Goal: Task Accomplishment & Management: Use online tool/utility

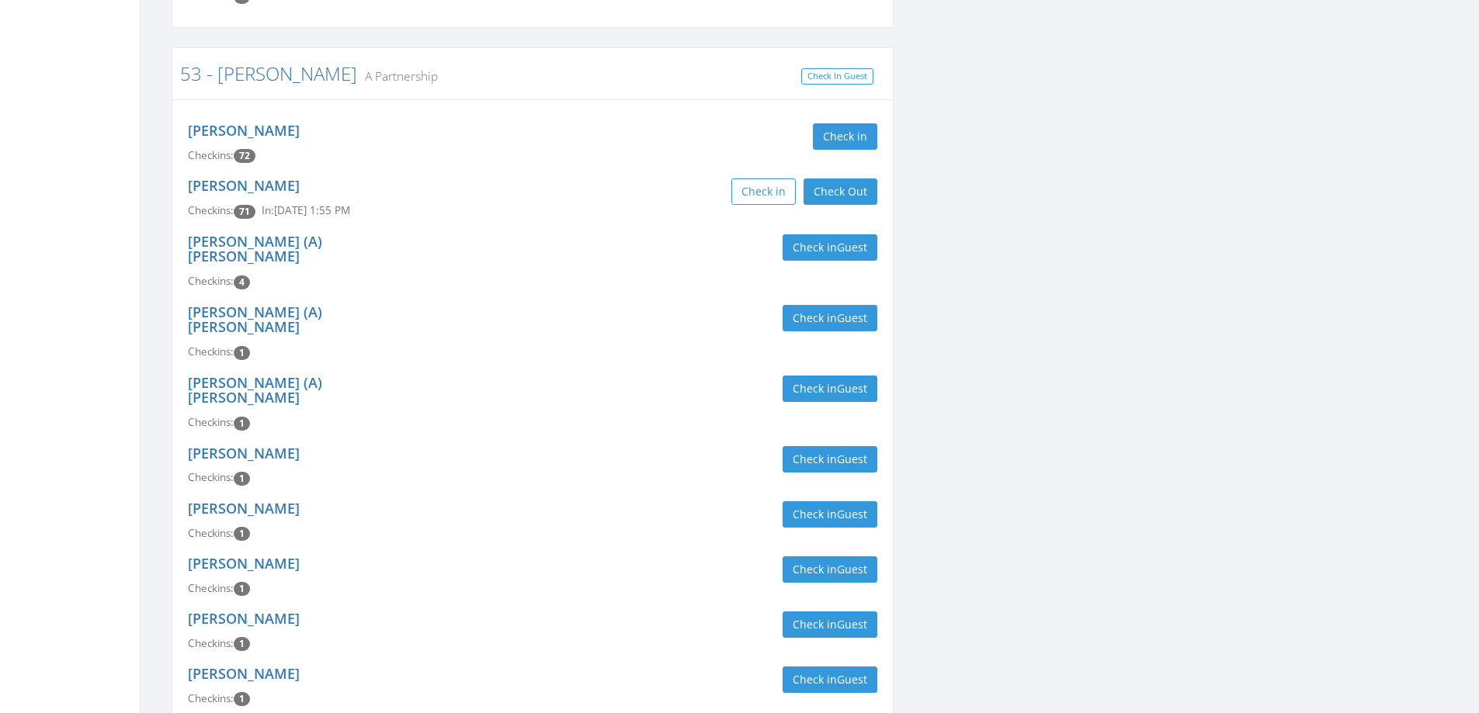
scroll to position [699, 0]
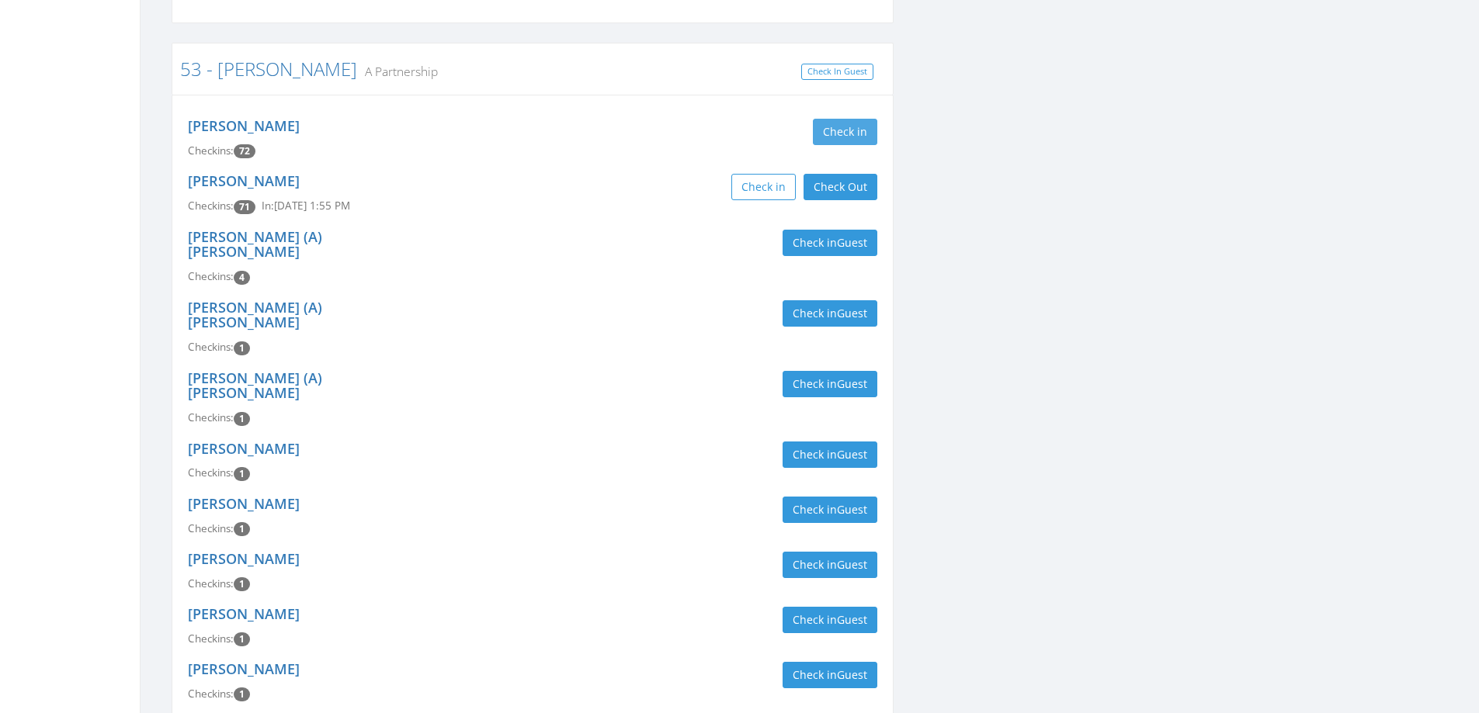
type input "[PERSON_NAME]"
click at [853, 130] on button "Check in" at bounding box center [845, 132] width 64 height 26
click at [612, 237] on div "Check in Guest" at bounding box center [710, 243] width 333 height 26
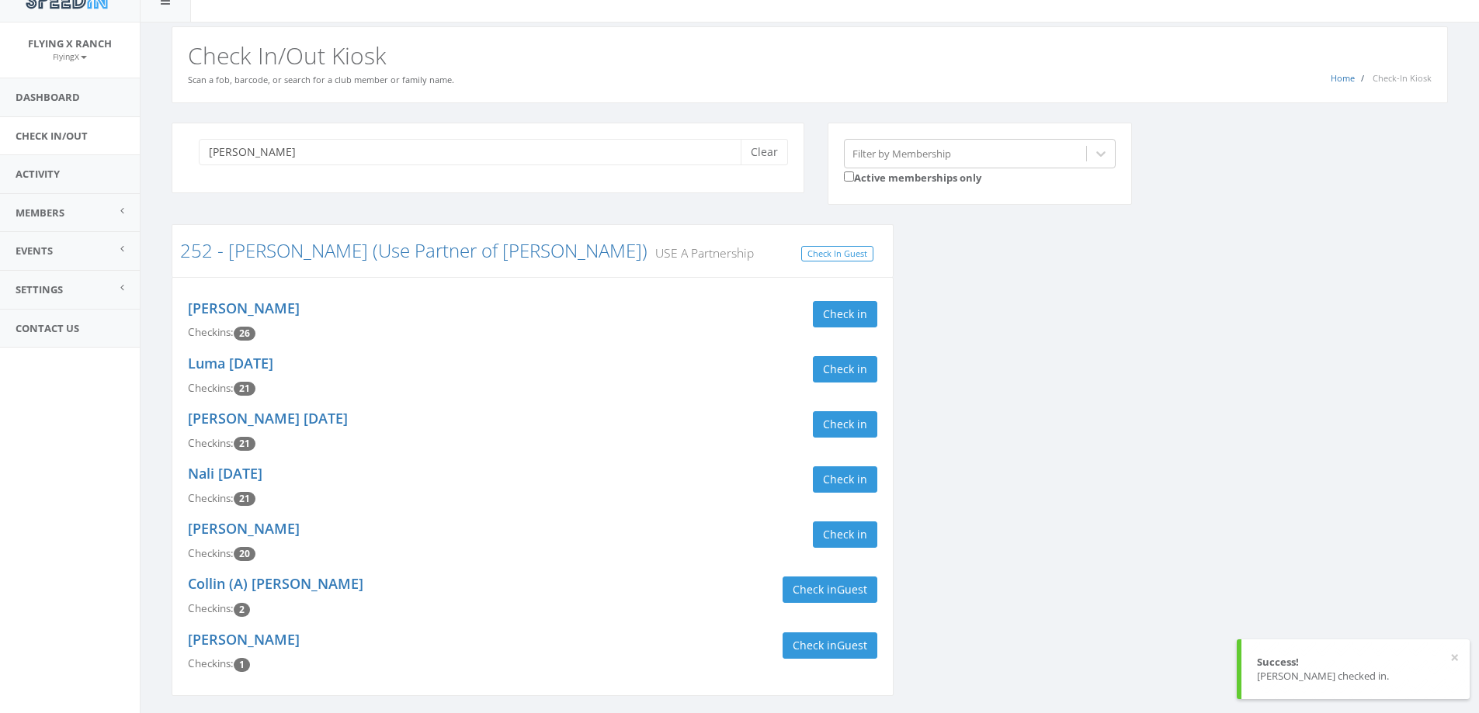
scroll to position [0, 0]
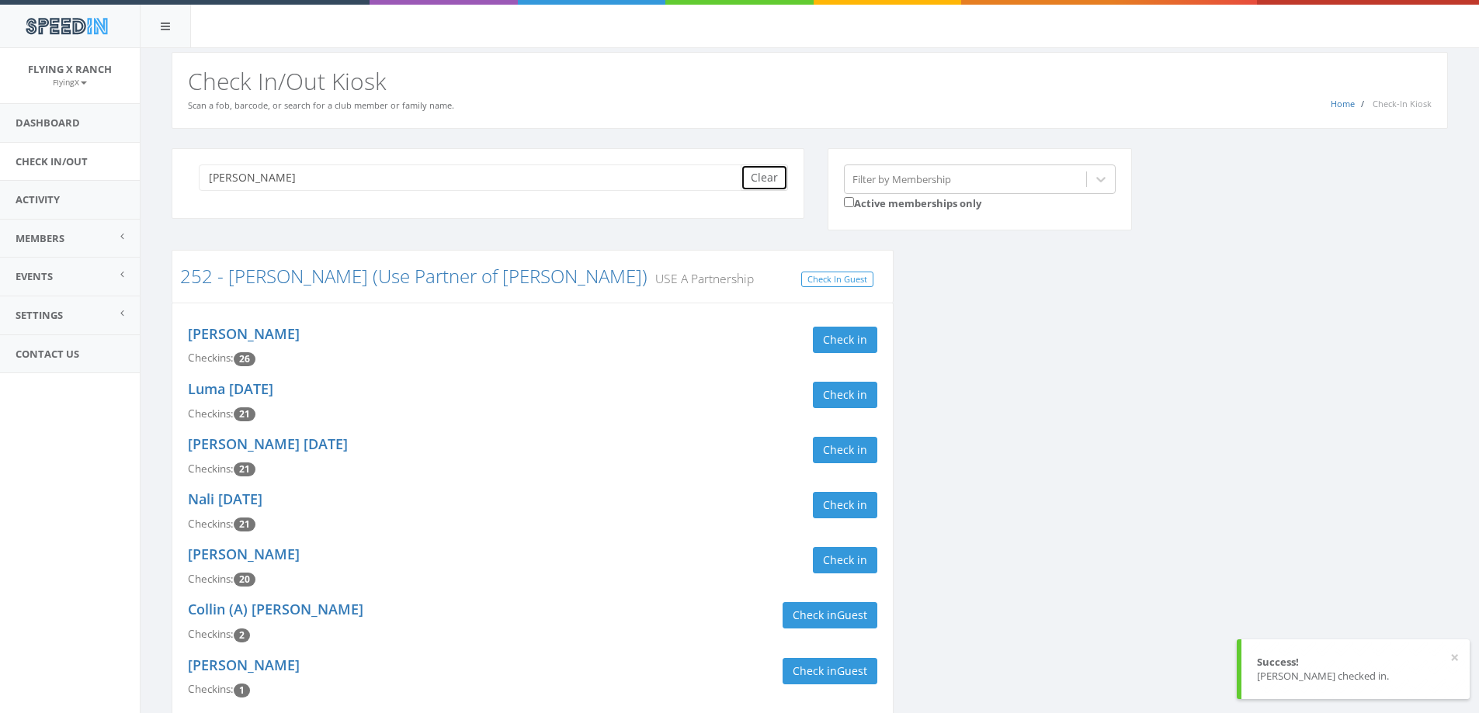
click at [771, 178] on button "Clear" at bounding box center [763, 178] width 47 height 26
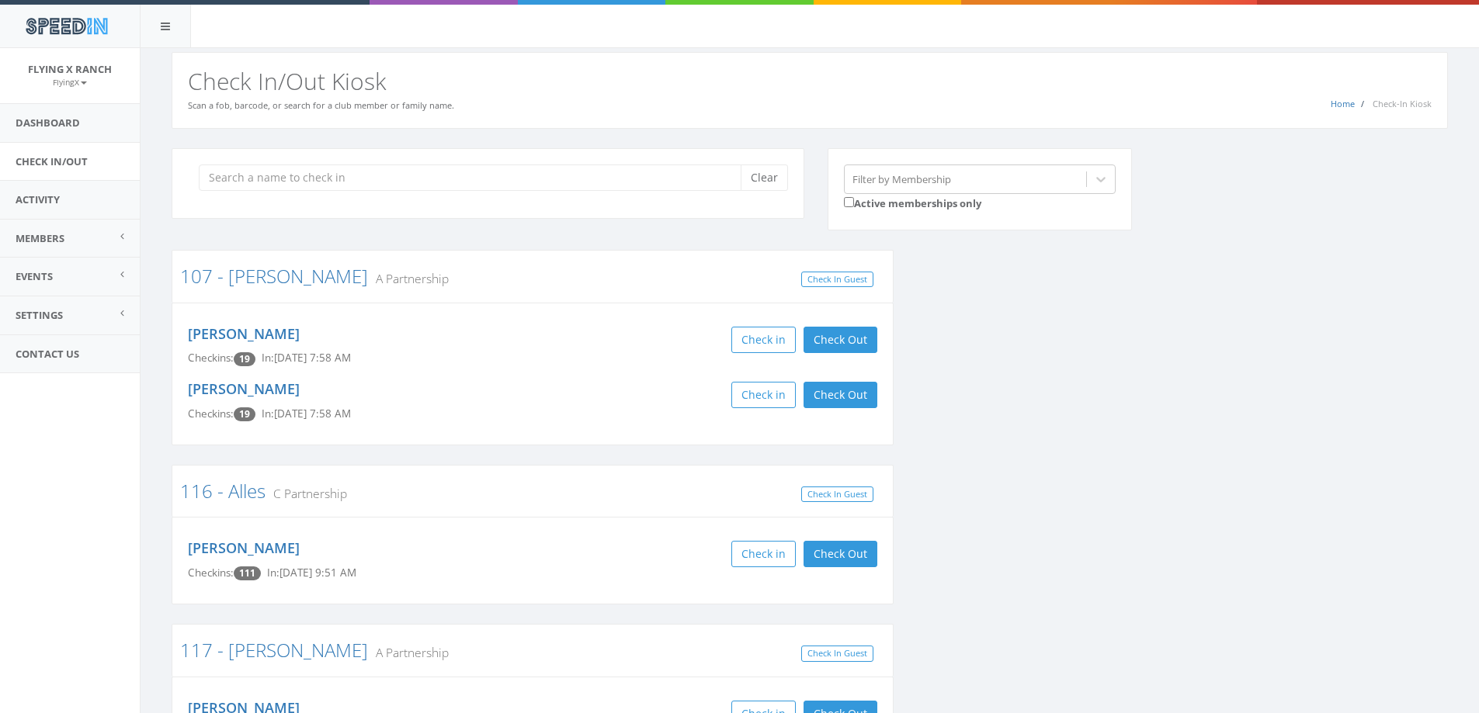
click at [754, 32] on div "SpeedIn" at bounding box center [739, 24] width 1479 height 48
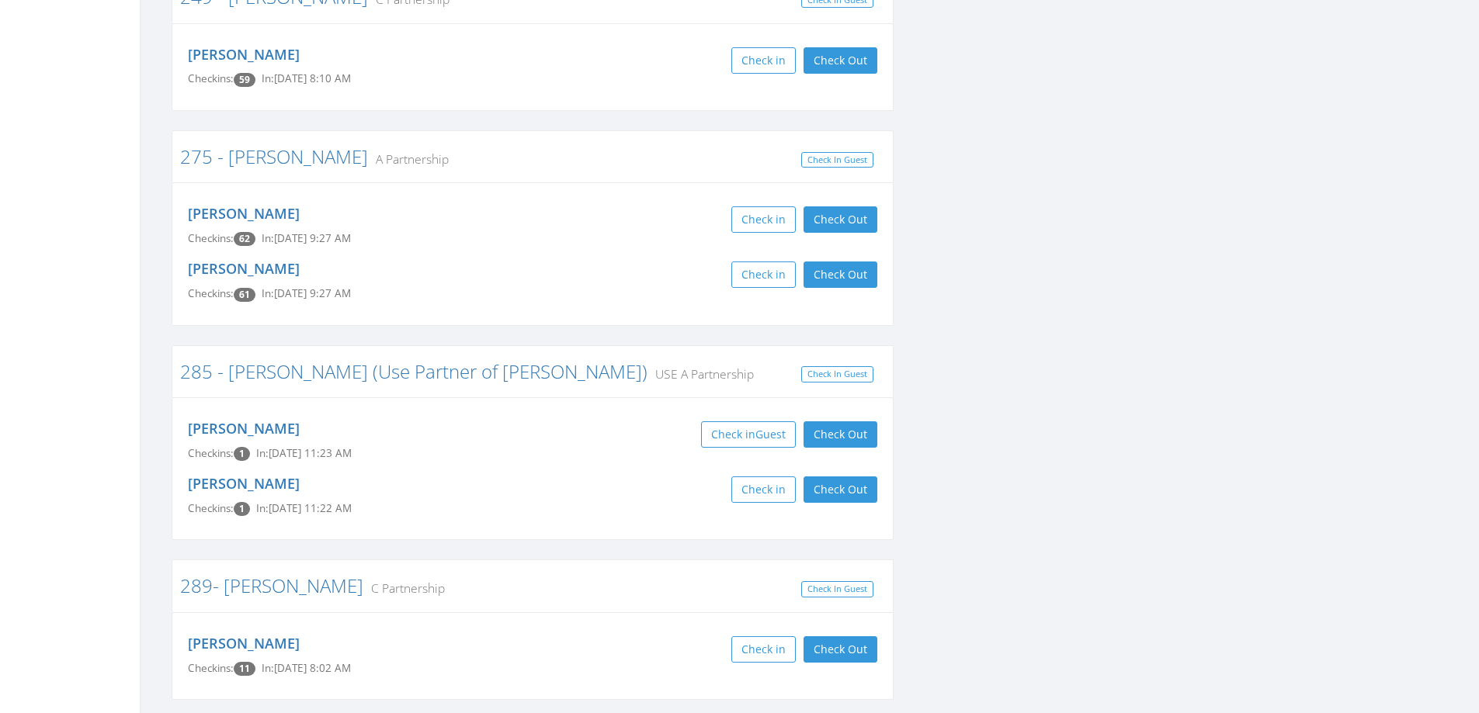
scroll to position [3260, 0]
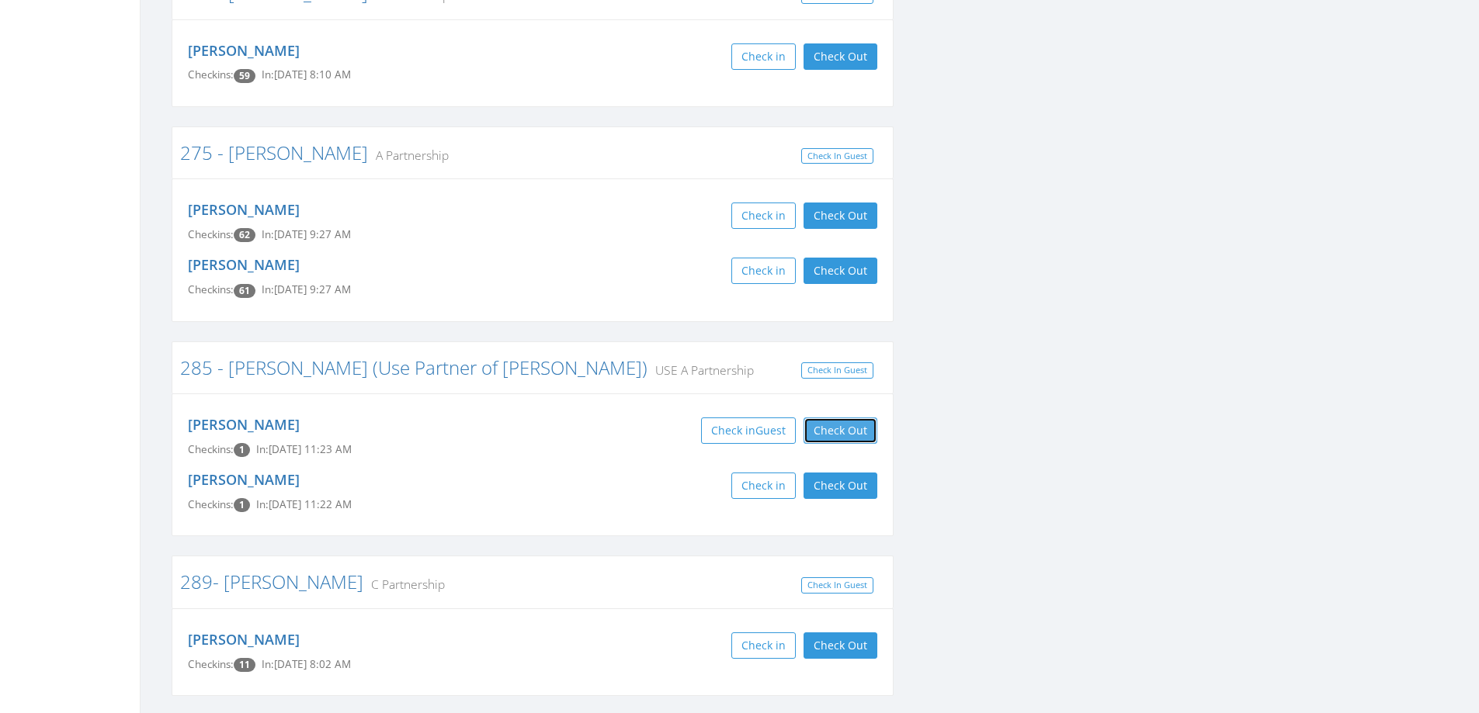
click at [850, 418] on button "Check Out" at bounding box center [840, 431] width 74 height 26
click at [858, 473] on button "Check Out" at bounding box center [840, 486] width 74 height 26
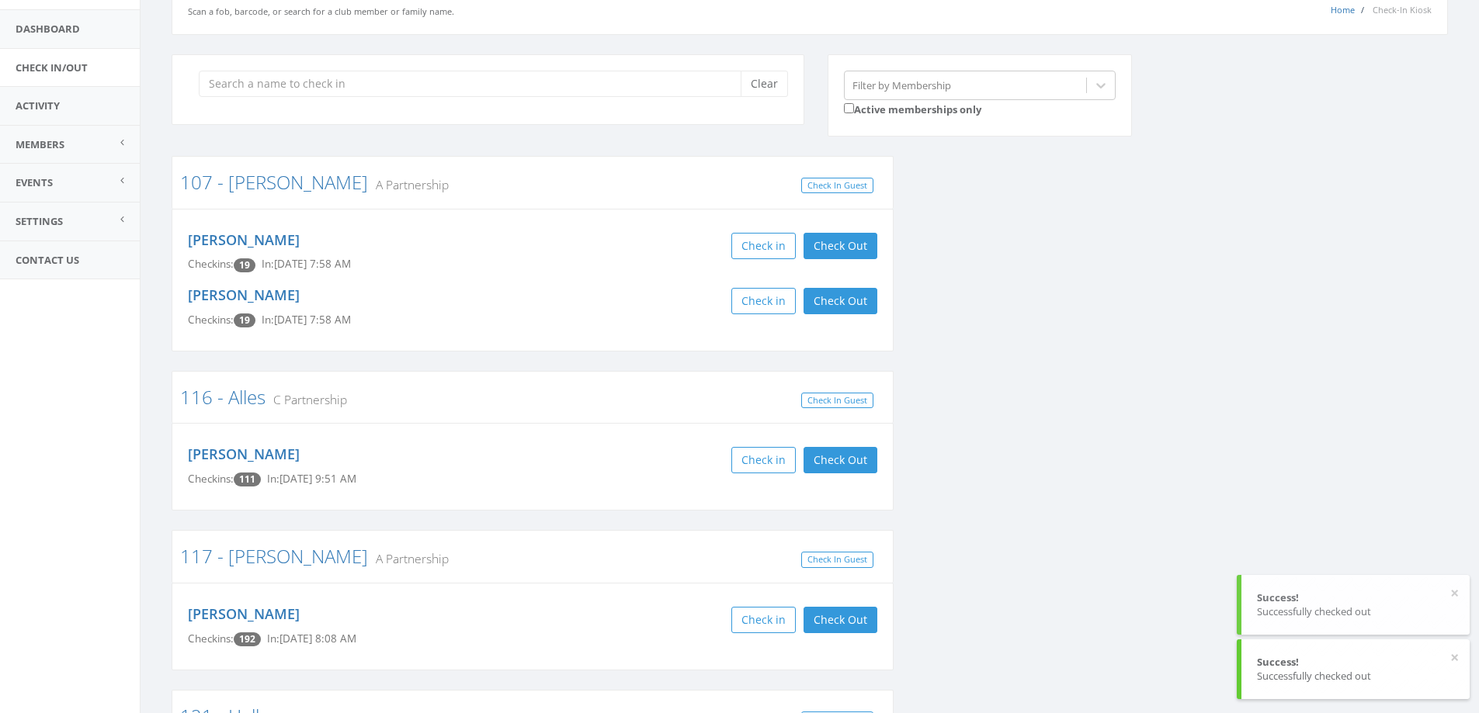
scroll to position [0, 0]
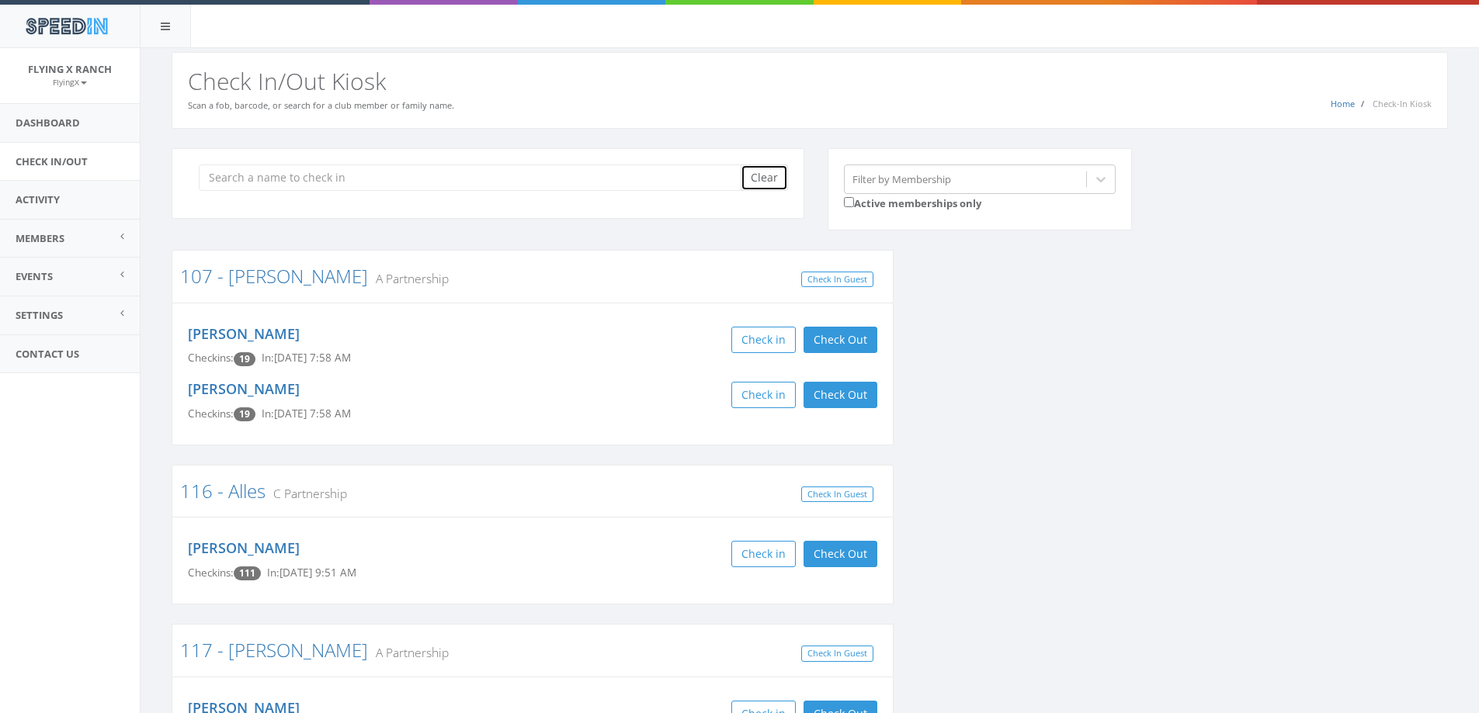
click at [758, 188] on button "Clear" at bounding box center [763, 178] width 47 height 26
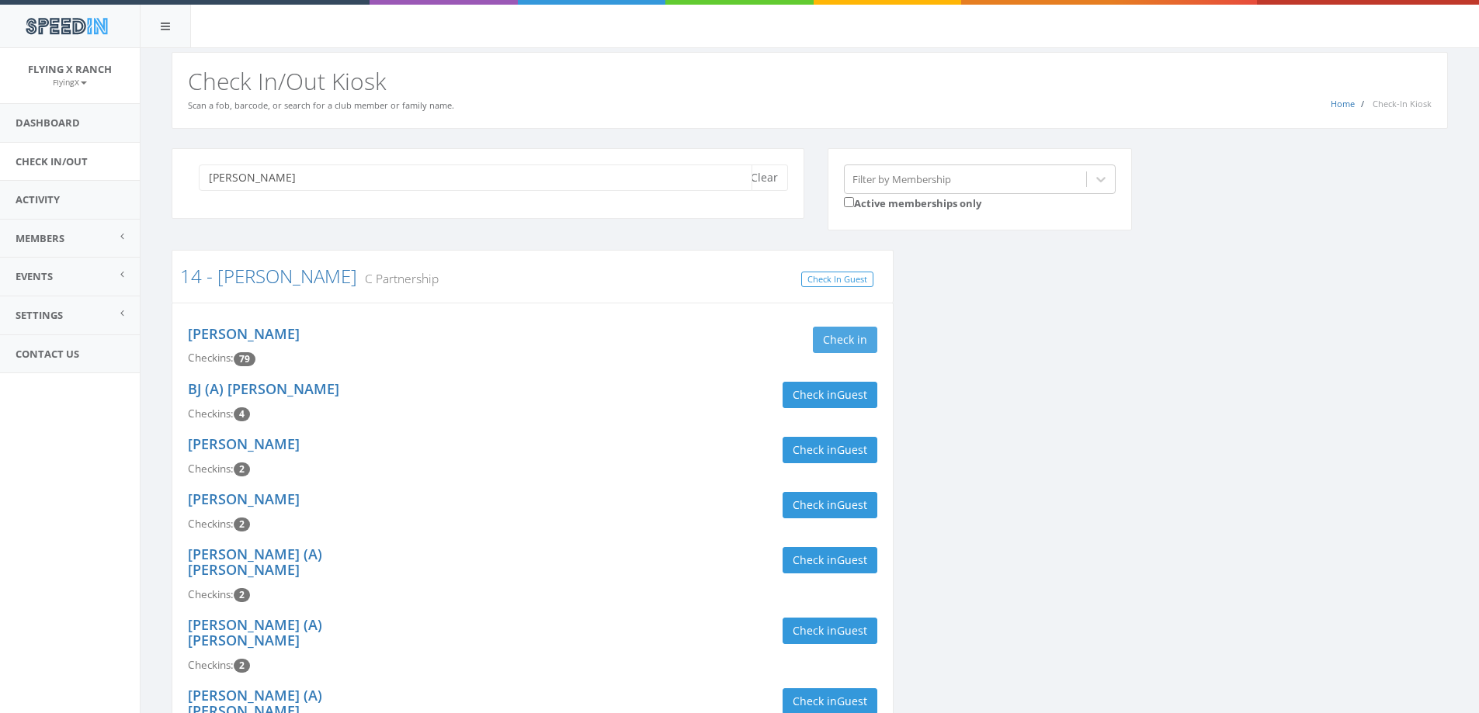
type input "[PERSON_NAME]"
click at [820, 331] on button "Check in" at bounding box center [845, 340] width 64 height 26
click at [758, 167] on button "Clear" at bounding box center [763, 178] width 47 height 26
